Goal: Check status: Check status

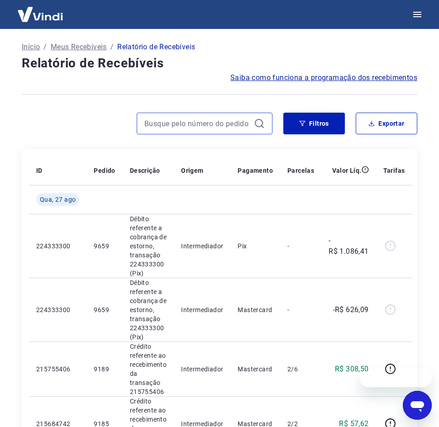
click at [194, 117] on input at bounding box center [197, 124] width 106 height 14
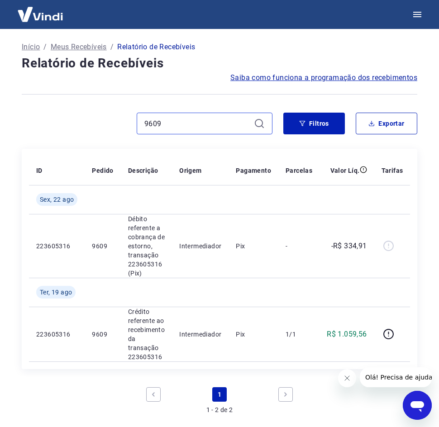
drag, startPoint x: 178, startPoint y: 125, endPoint x: 99, endPoint y: 122, distance: 79.7
click at [102, 125] on div "9609" at bounding box center [147, 124] width 251 height 22
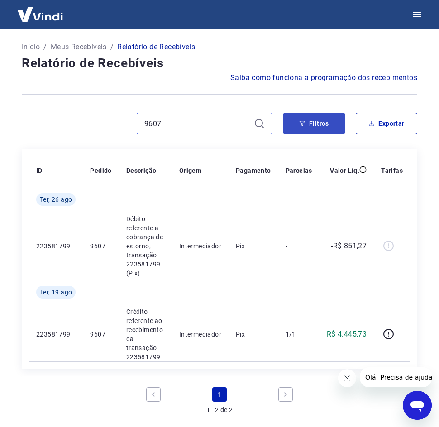
type input "9607"
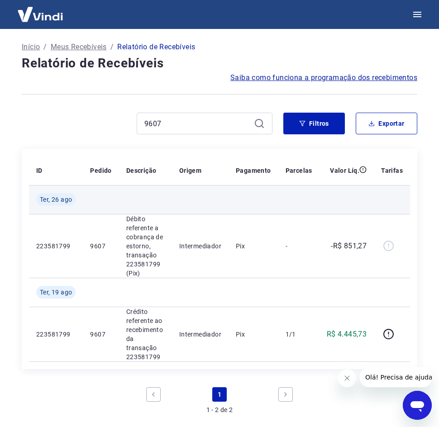
click at [327, 198] on td at bounding box center [346, 199] width 54 height 29
